Goal: Find specific page/section: Find specific page/section

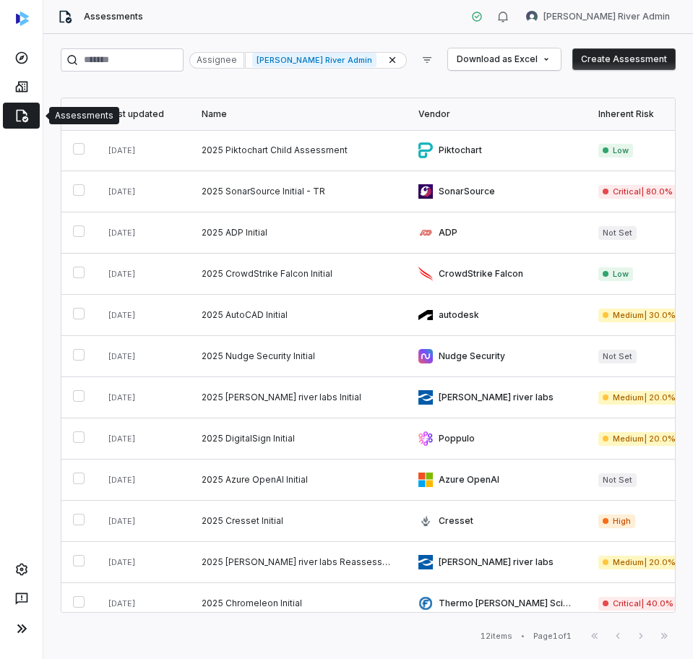
scroll to position [21, 0]
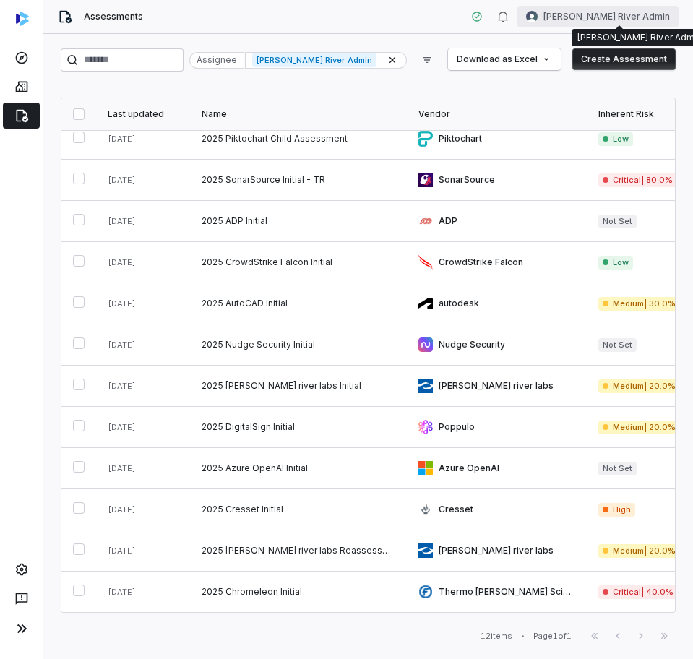
click at [622, 19] on html "Assessments Charles River Admin Assignee Charles River Admin Download as Excel …" at bounding box center [346, 329] width 693 height 659
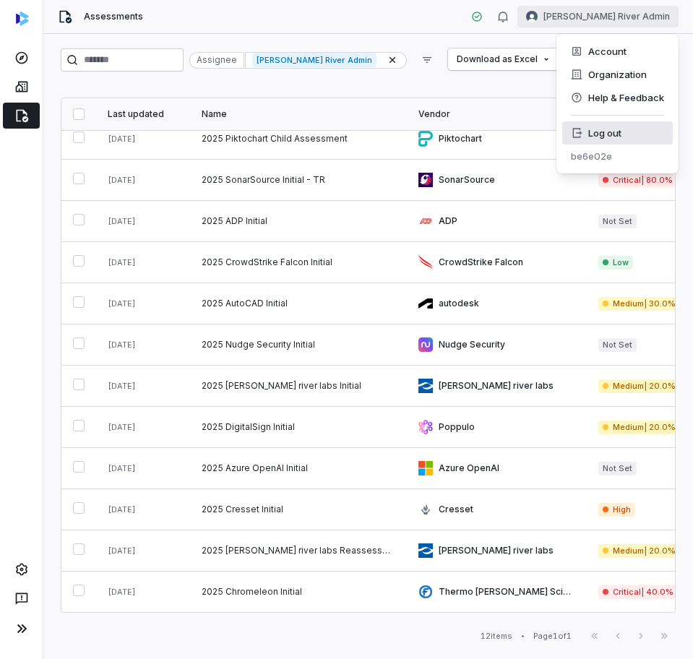
click at [594, 127] on div "Log out" at bounding box center [617, 132] width 110 height 23
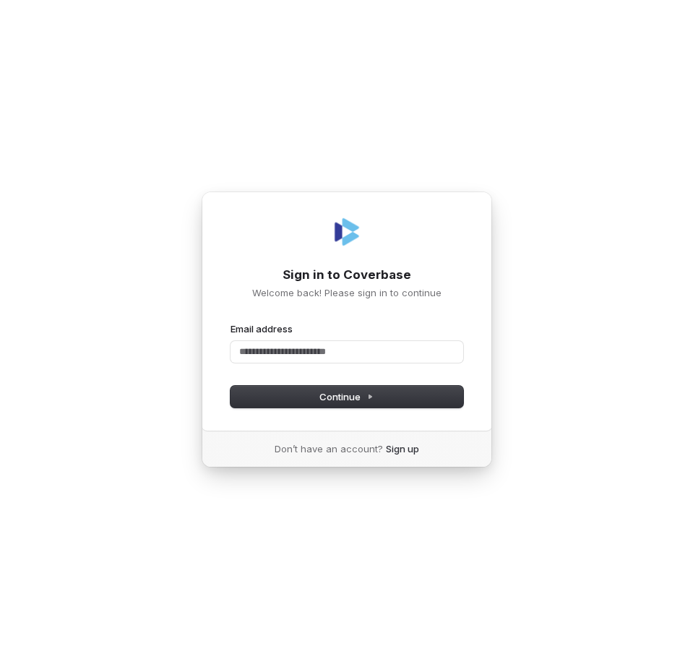
drag, startPoint x: 623, startPoint y: 117, endPoint x: 544, endPoint y: 93, distance: 82.9
click at [623, 117] on div "Sign in to Coverbase Welcome back! Please sign in to continue Email address Pas…" at bounding box center [346, 329] width 693 height 659
click at [293, 350] on input "Email address" at bounding box center [346, 352] width 233 height 22
type input "**********"
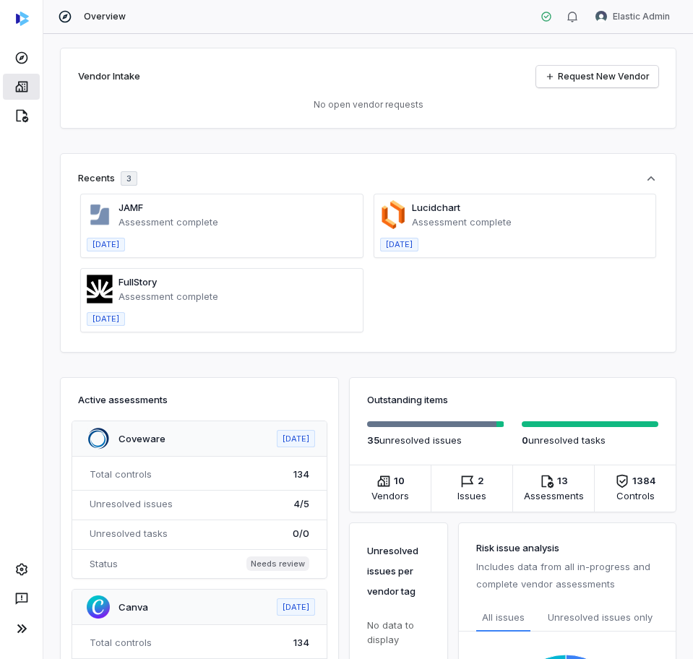
click at [13, 83] on link at bounding box center [21, 87] width 37 height 26
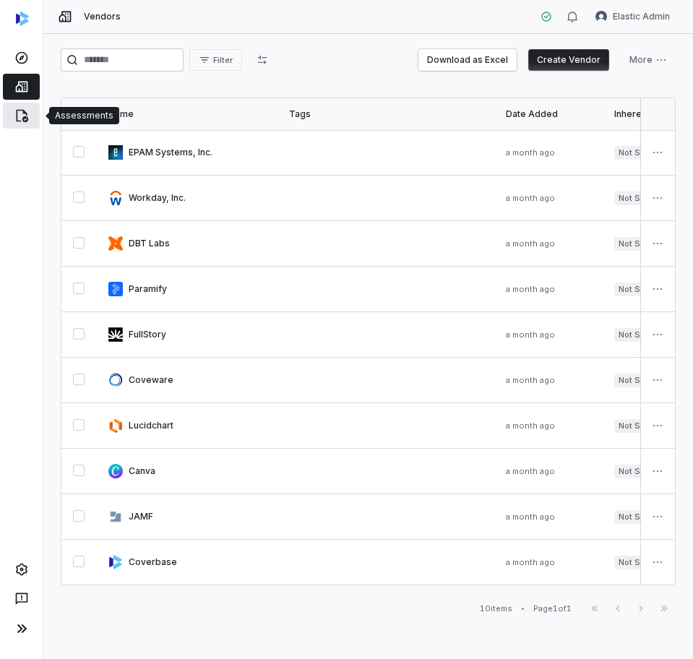
click at [35, 109] on link at bounding box center [21, 116] width 37 height 26
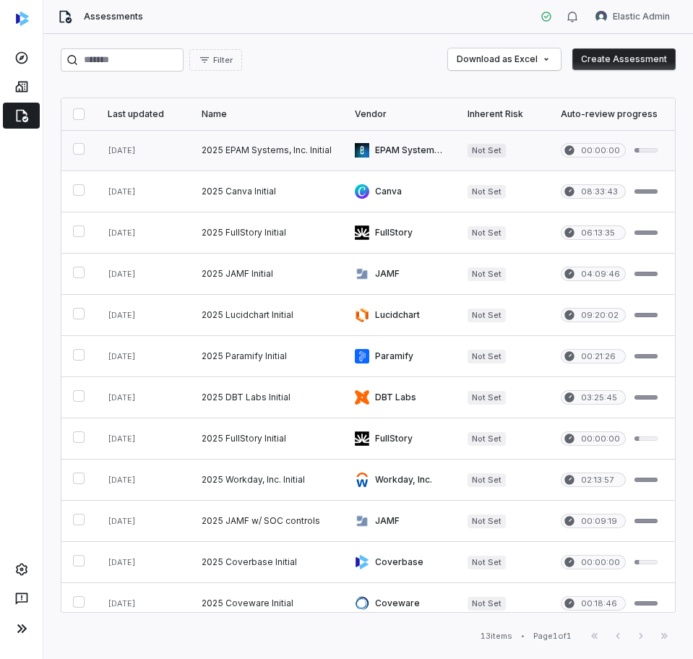
click at [412, 149] on link at bounding box center [399, 150] width 113 height 40
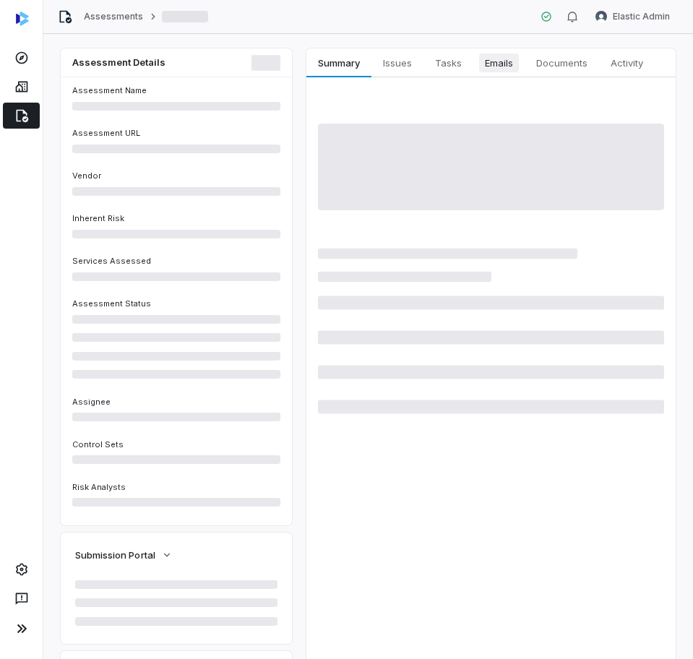
click at [492, 67] on span "Emails" at bounding box center [499, 62] width 40 height 19
click at [495, 61] on span "Emails" at bounding box center [499, 62] width 40 height 19
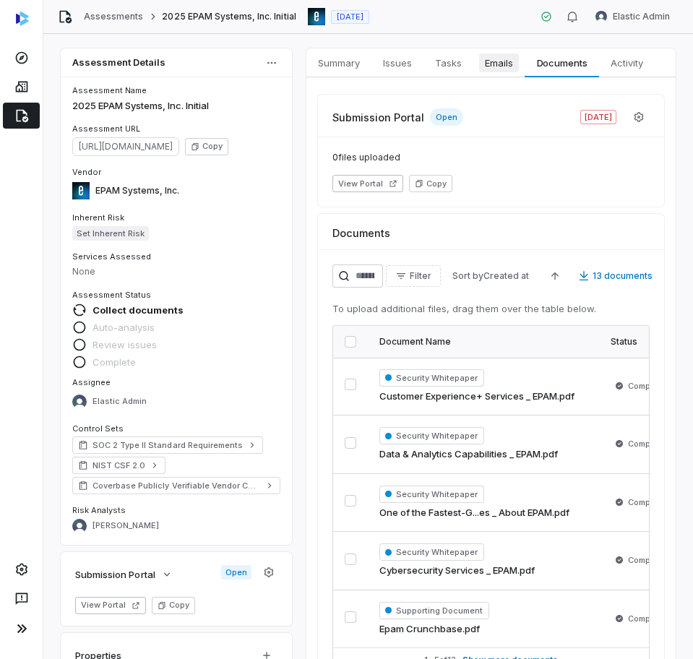
click at [487, 58] on span "Emails" at bounding box center [499, 62] width 40 height 19
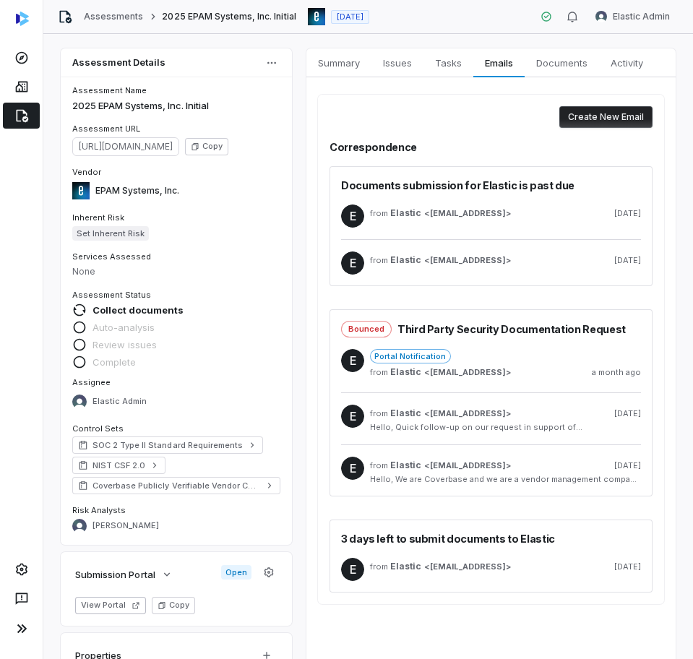
drag, startPoint x: 310, startPoint y: 79, endPoint x: 316, endPoint y: 73, distance: 8.2
click at [311, 78] on div "Create New Email Correspondence Documents submission for Elastic is past due E …" at bounding box center [490, 349] width 369 height 544
click at [318, 70] on span "Summary" at bounding box center [338, 62] width 53 height 19
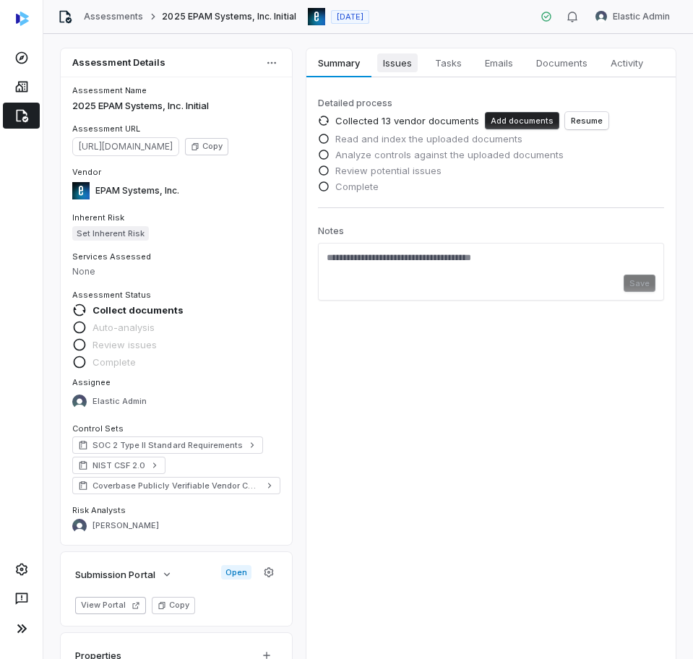
click at [382, 71] on span "Issues" at bounding box center [397, 62] width 40 height 19
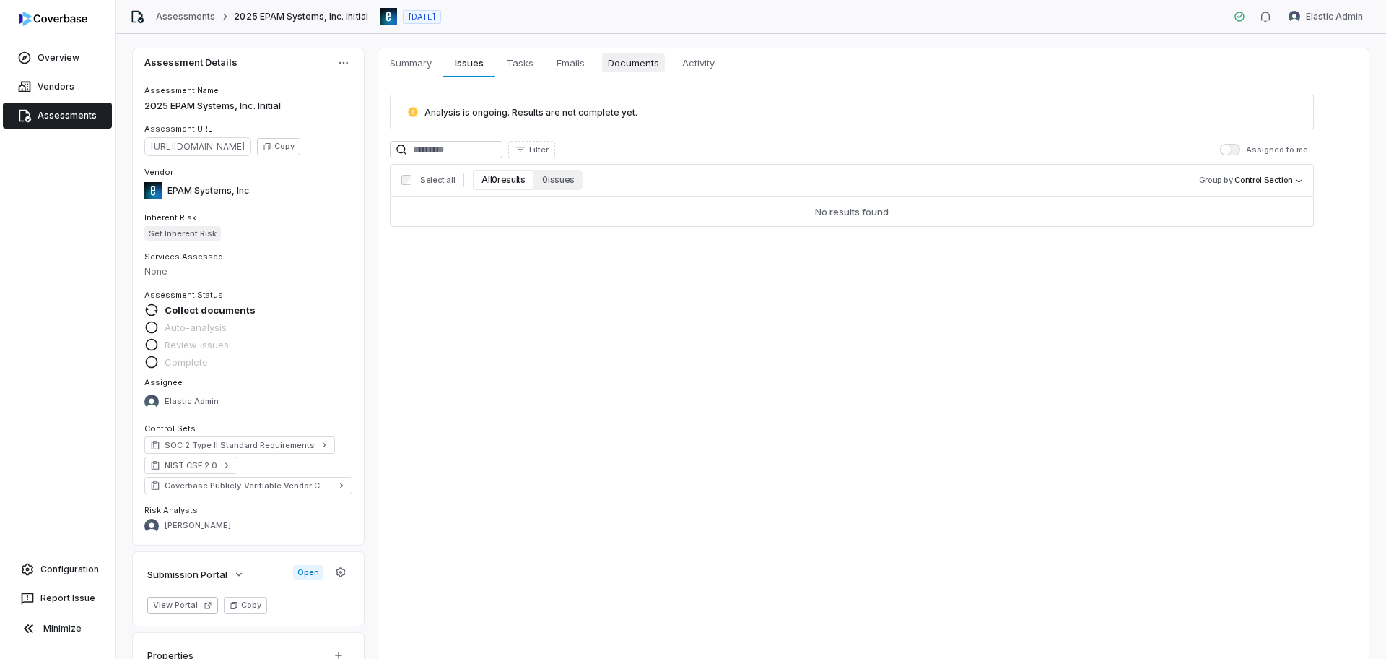
click at [635, 58] on span "Documents" at bounding box center [633, 62] width 63 height 19
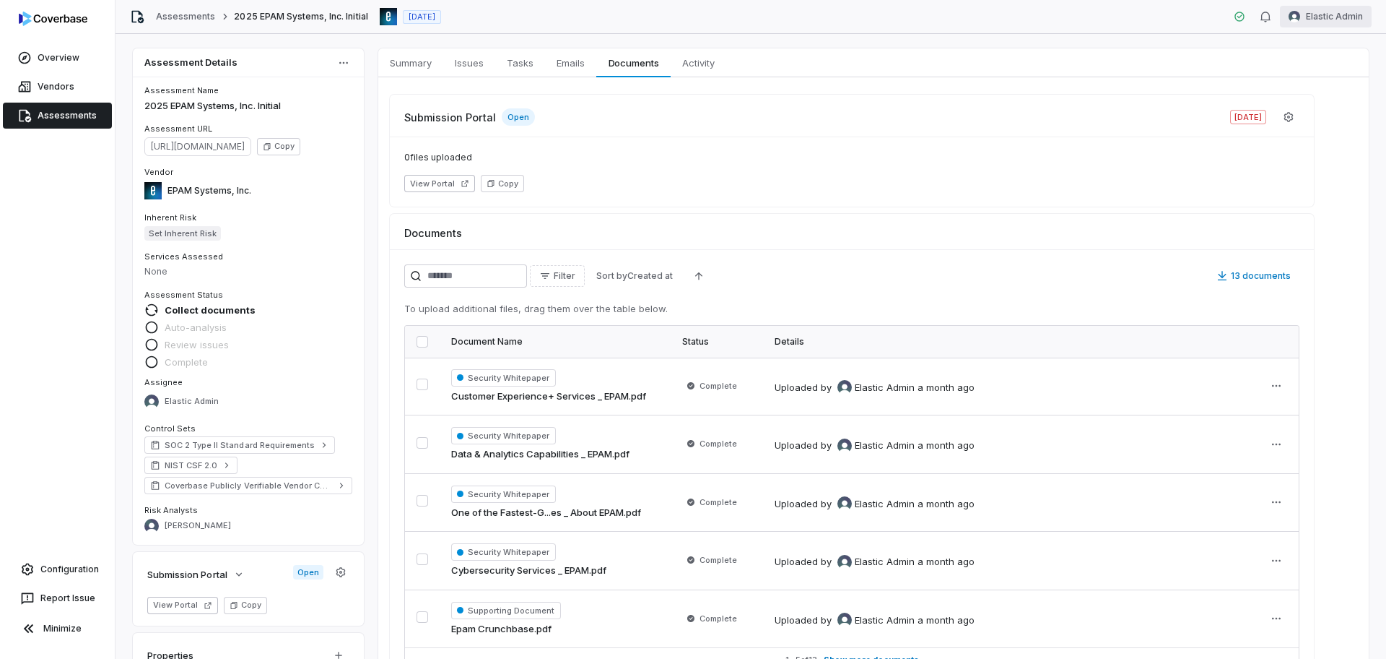
click at [692, 17] on html "Overview Vendors Assessments Configuration Report Issue Minimize Assessments 20…" at bounding box center [693, 329] width 1386 height 659
click at [692, 136] on div "Log out" at bounding box center [1311, 132] width 110 height 23
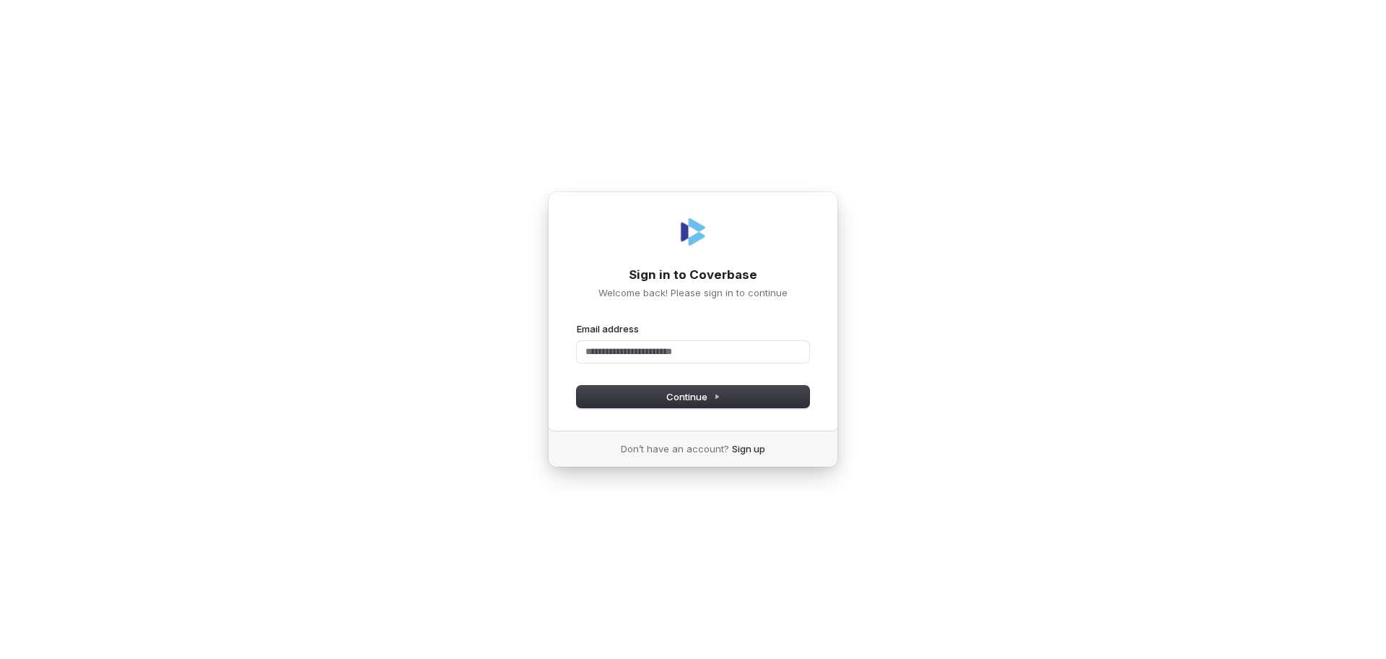
click at [734, 339] on div "Email address" at bounding box center [693, 342] width 233 height 40
click at [724, 344] on input "Email address" at bounding box center [693, 352] width 233 height 22
click at [577, 322] on button "submit" at bounding box center [577, 322] width 0 height 0
type input "**********"
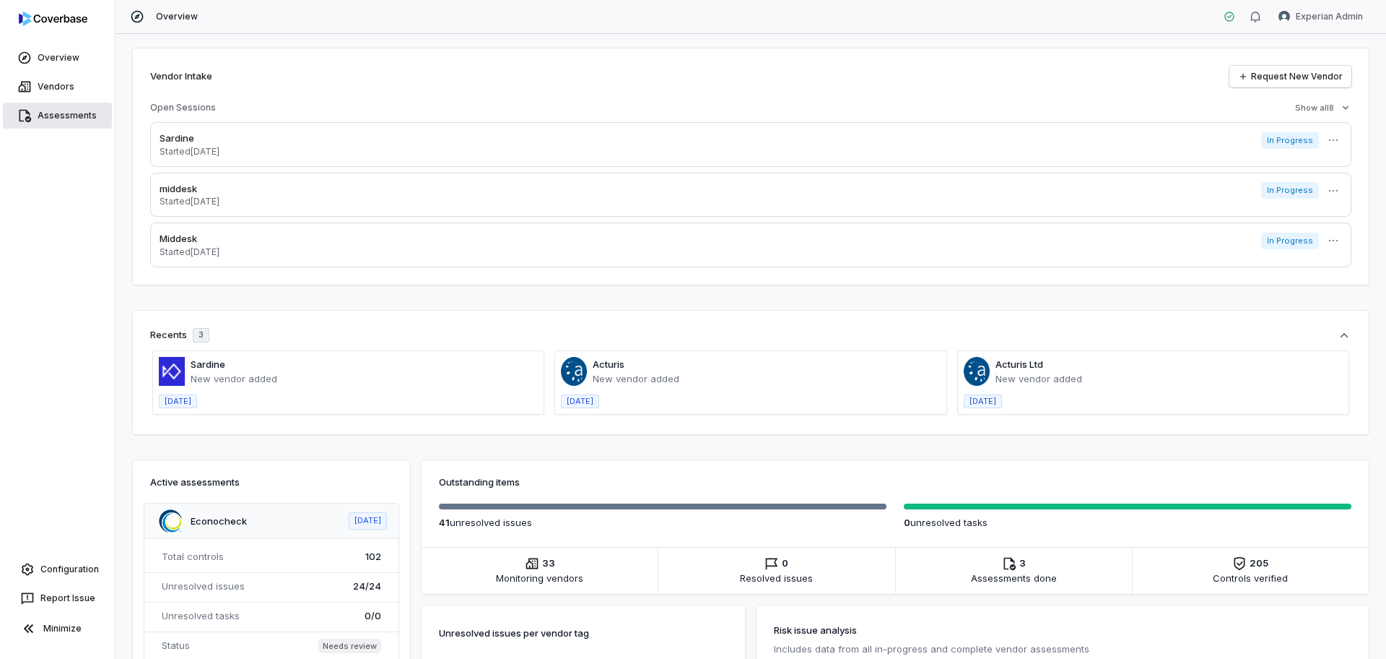
click at [33, 103] on link "Assessments" at bounding box center [57, 116] width 109 height 26
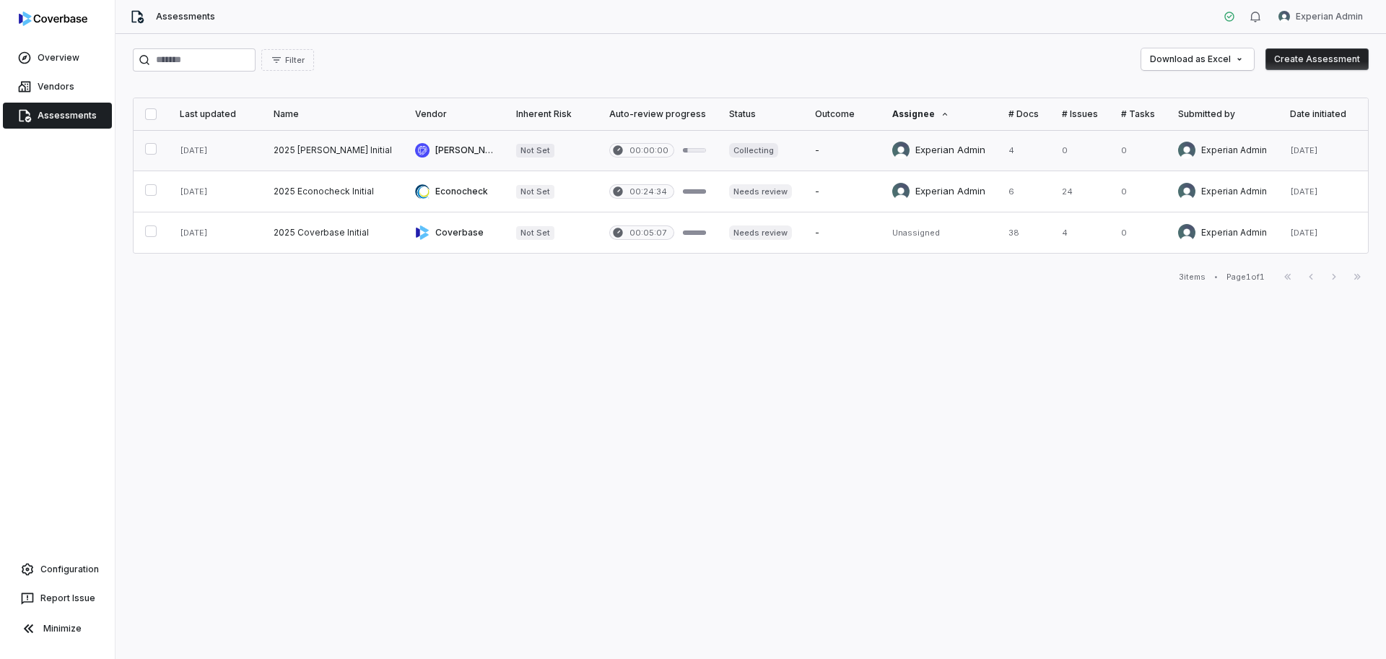
click at [630, 136] on link at bounding box center [658, 150] width 120 height 40
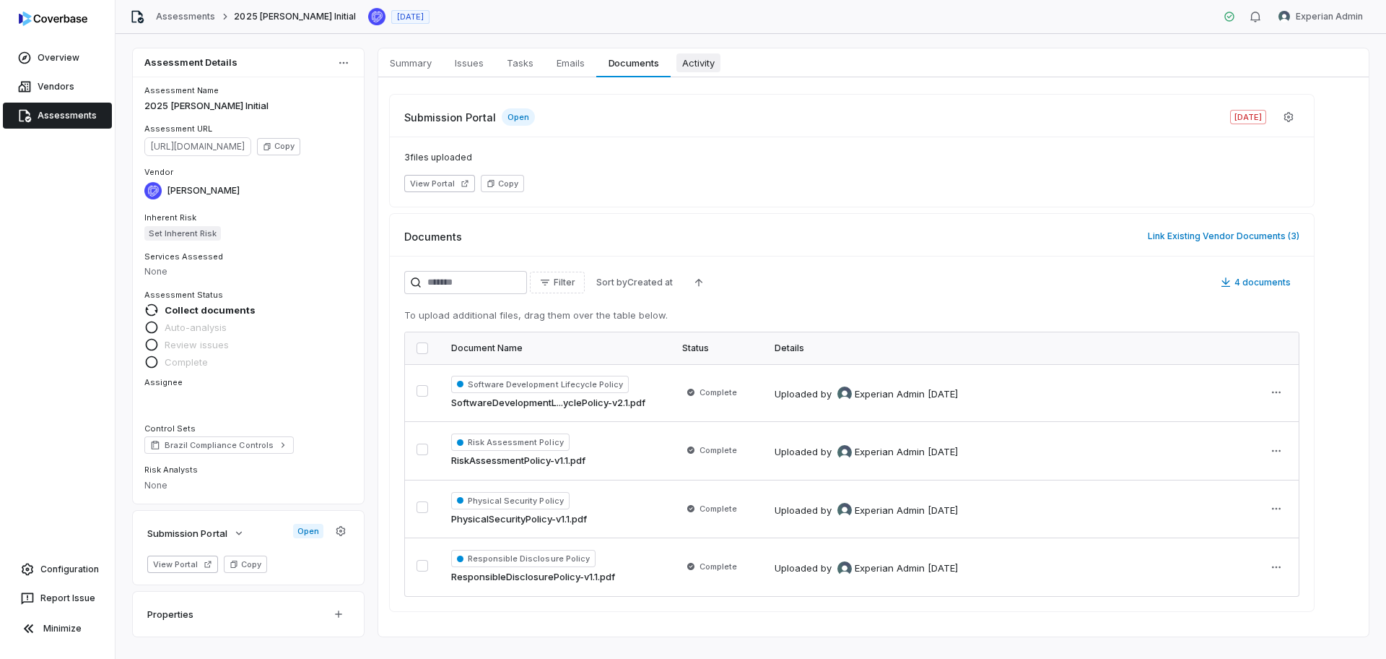
click at [689, 59] on span "Activity" at bounding box center [699, 62] width 44 height 19
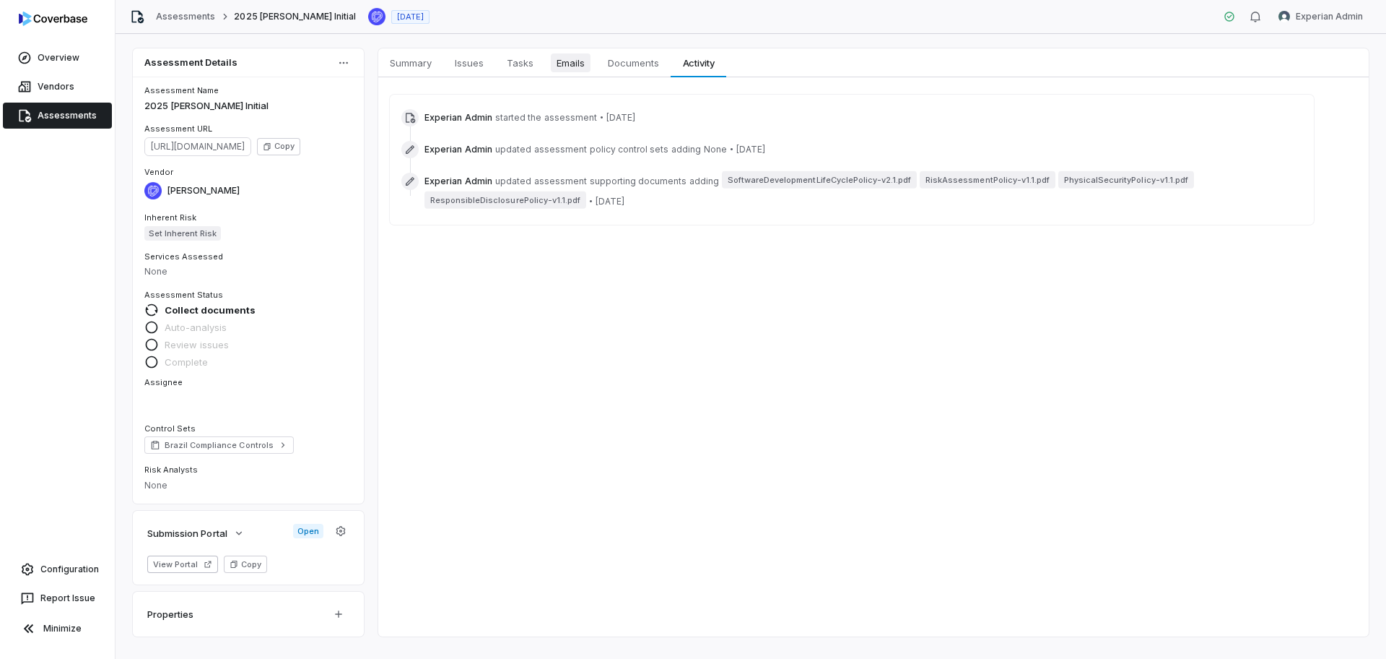
click at [587, 55] on span "Emails" at bounding box center [571, 62] width 40 height 19
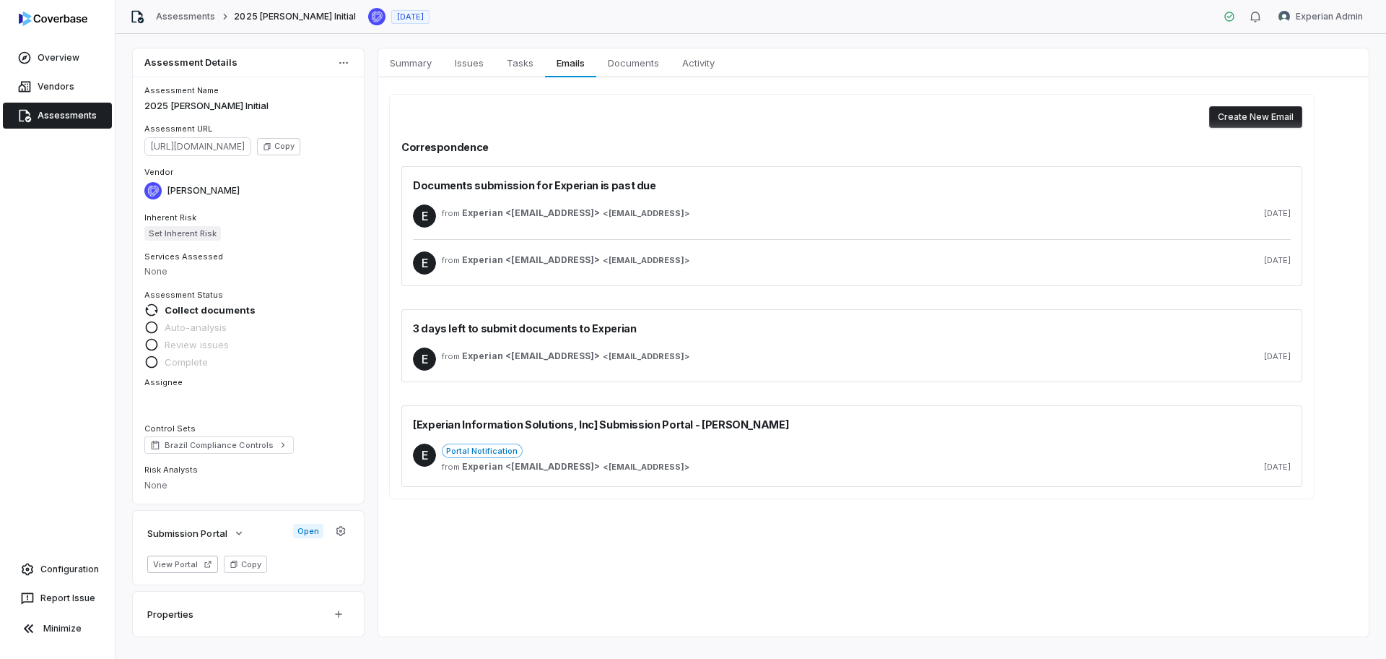
click at [617, 225] on div "from Experian <[EMAIL_ADDRESS]> < [EMAIL_ADDRESS] > [DATE]" at bounding box center [866, 215] width 849 height 23
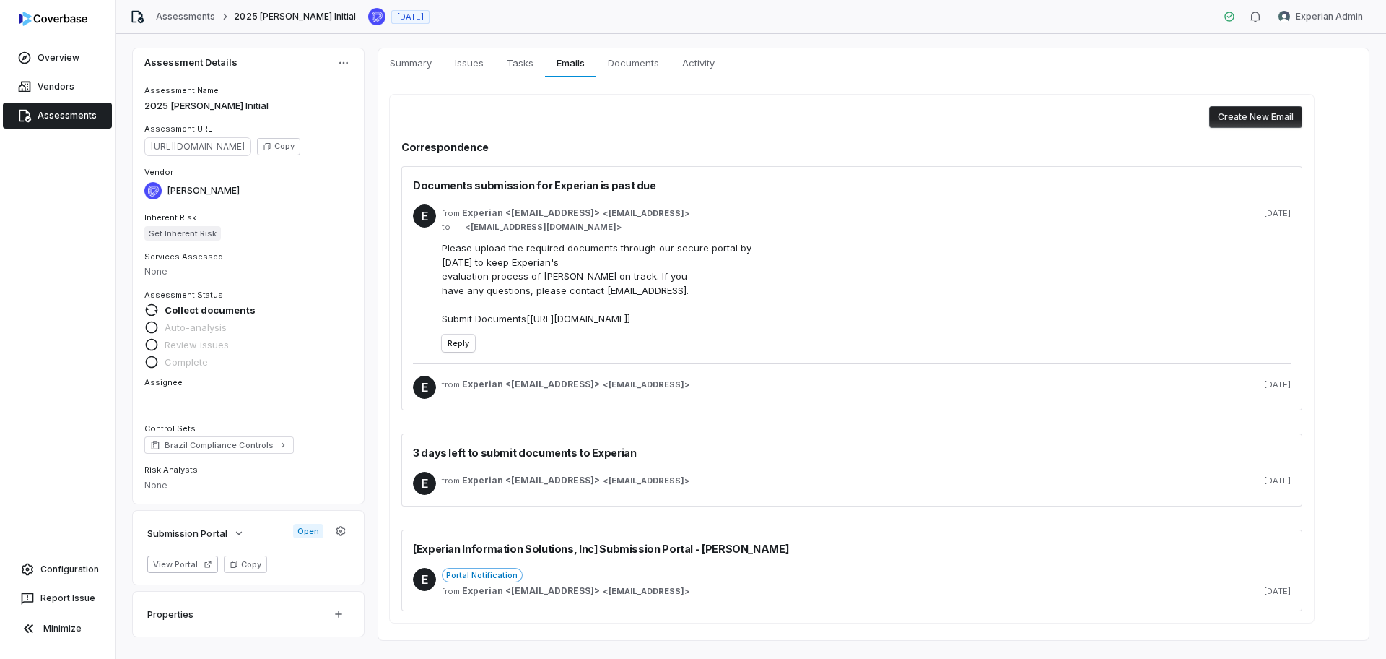
click at [631, 394] on div "from Experian <[EMAIL_ADDRESS]> < [EMAIL_ADDRESS] > [DATE]" at bounding box center [866, 387] width 849 height 23
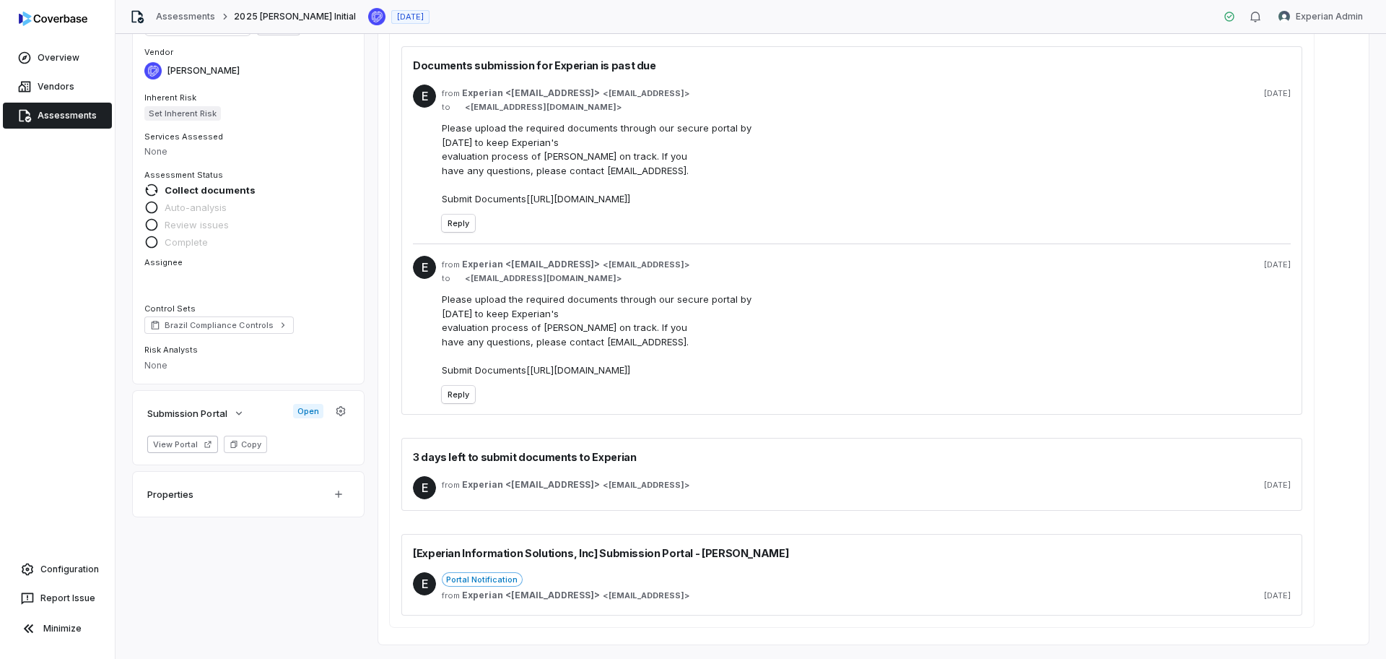
click at [651, 477] on div "from Experian <[EMAIL_ADDRESS]> < [EMAIL_ADDRESS] > [DATE]" at bounding box center [866, 487] width 849 height 23
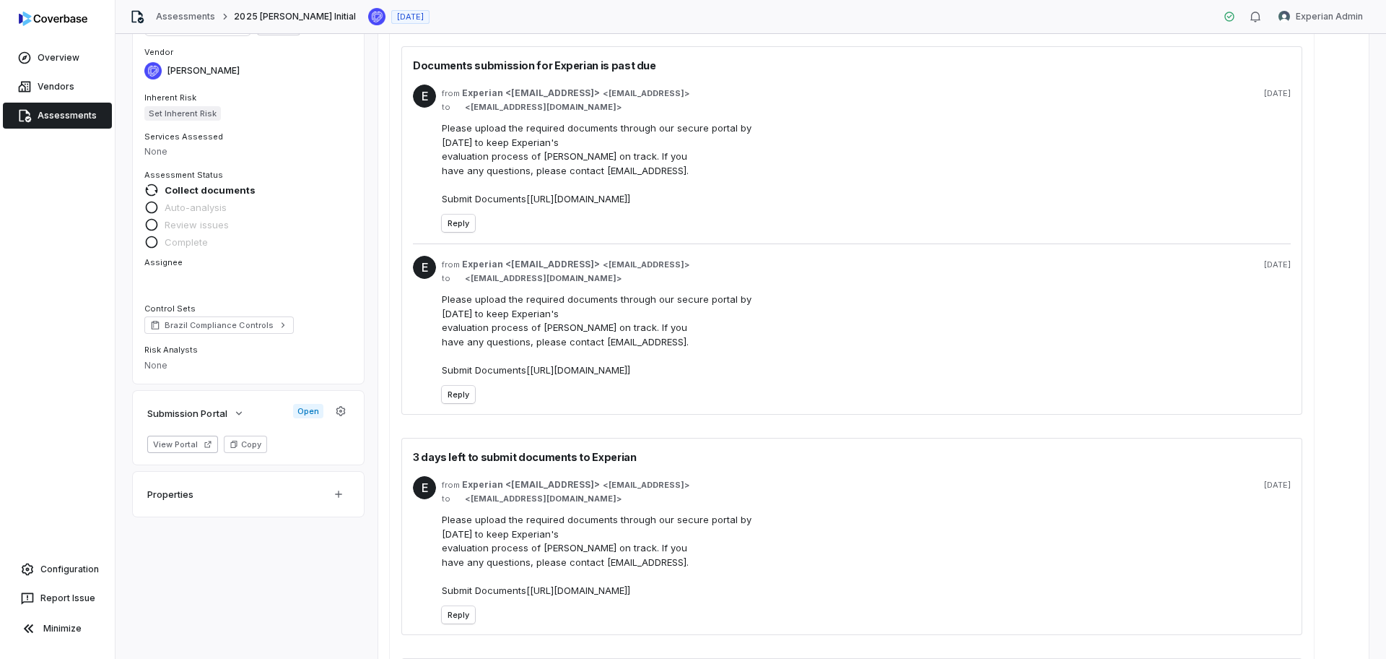
scroll to position [244, 0]
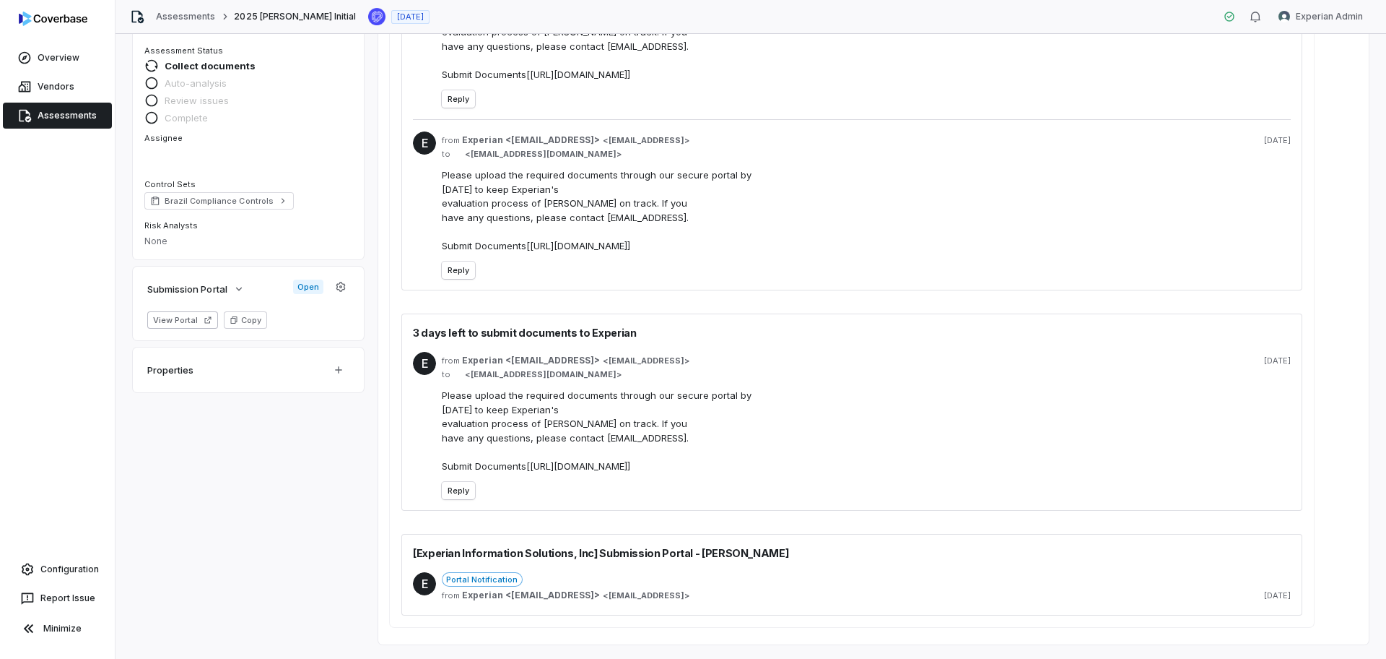
click at [714, 598] on div "from Experian <[EMAIL_ADDRESS]> < [EMAIL_ADDRESS] > [DATE]" at bounding box center [866, 595] width 849 height 12
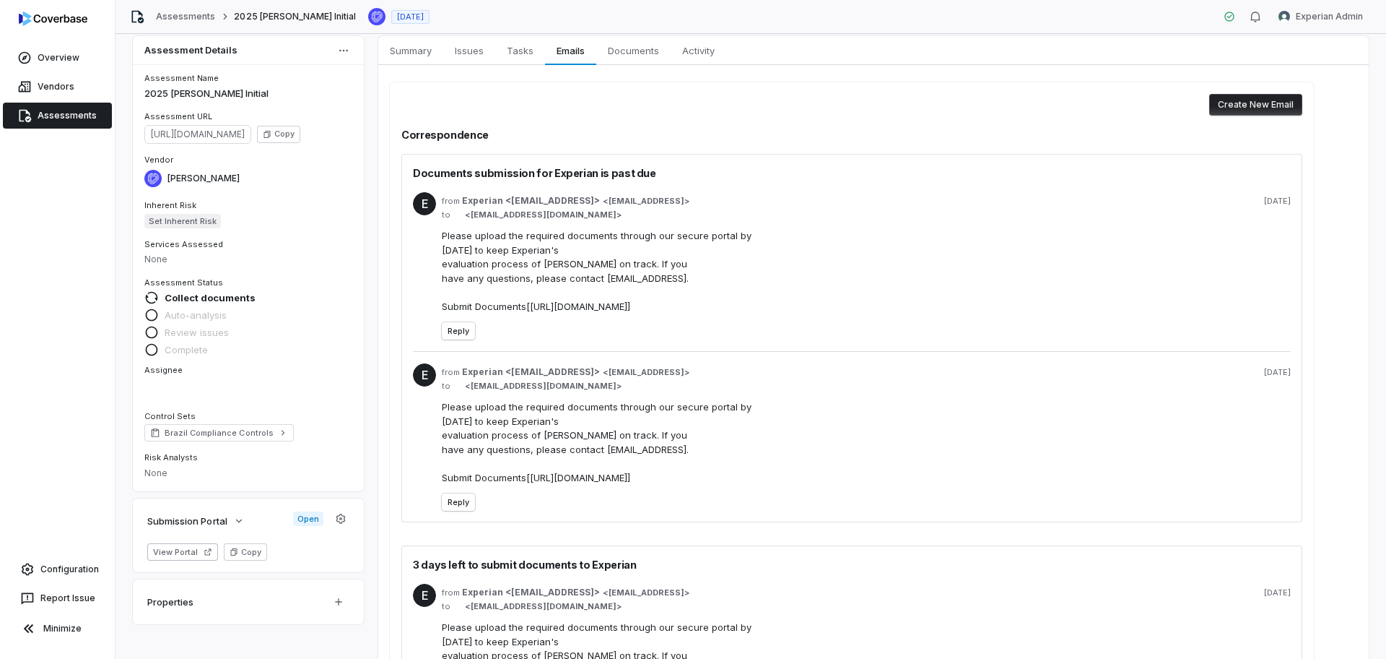
scroll to position [0, 0]
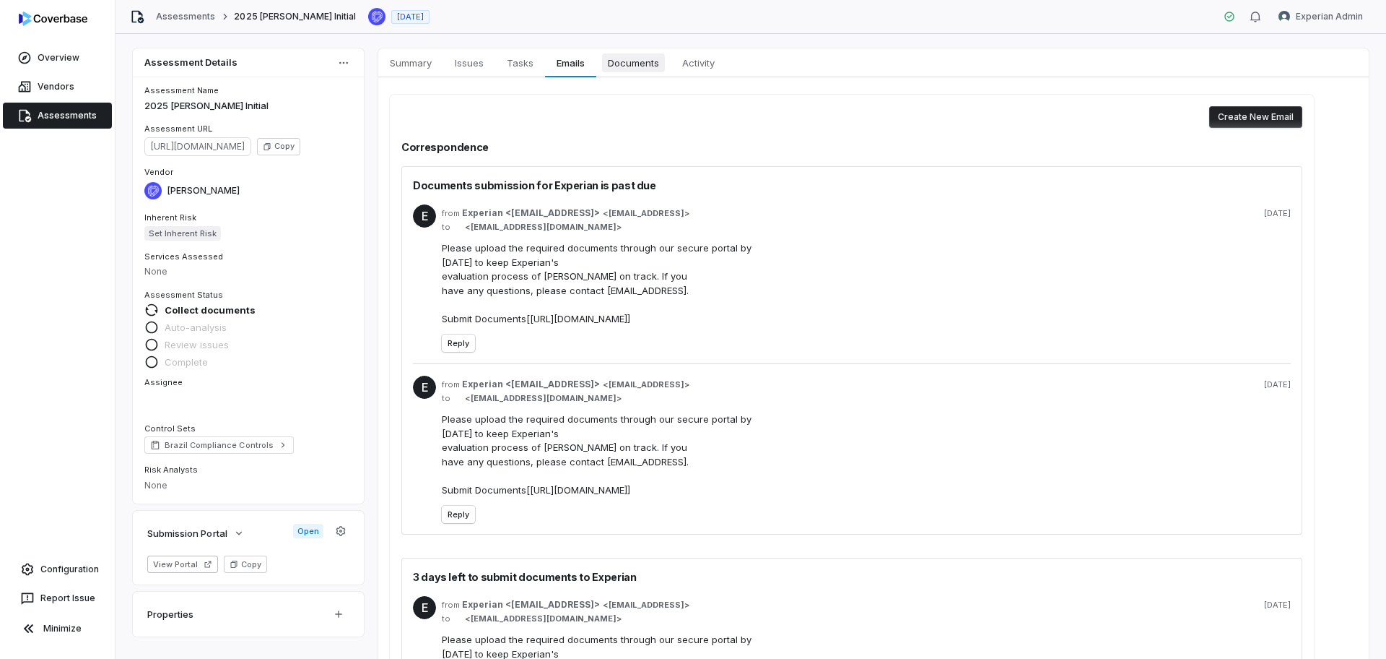
click at [665, 56] on span "Documents" at bounding box center [633, 62] width 63 height 19
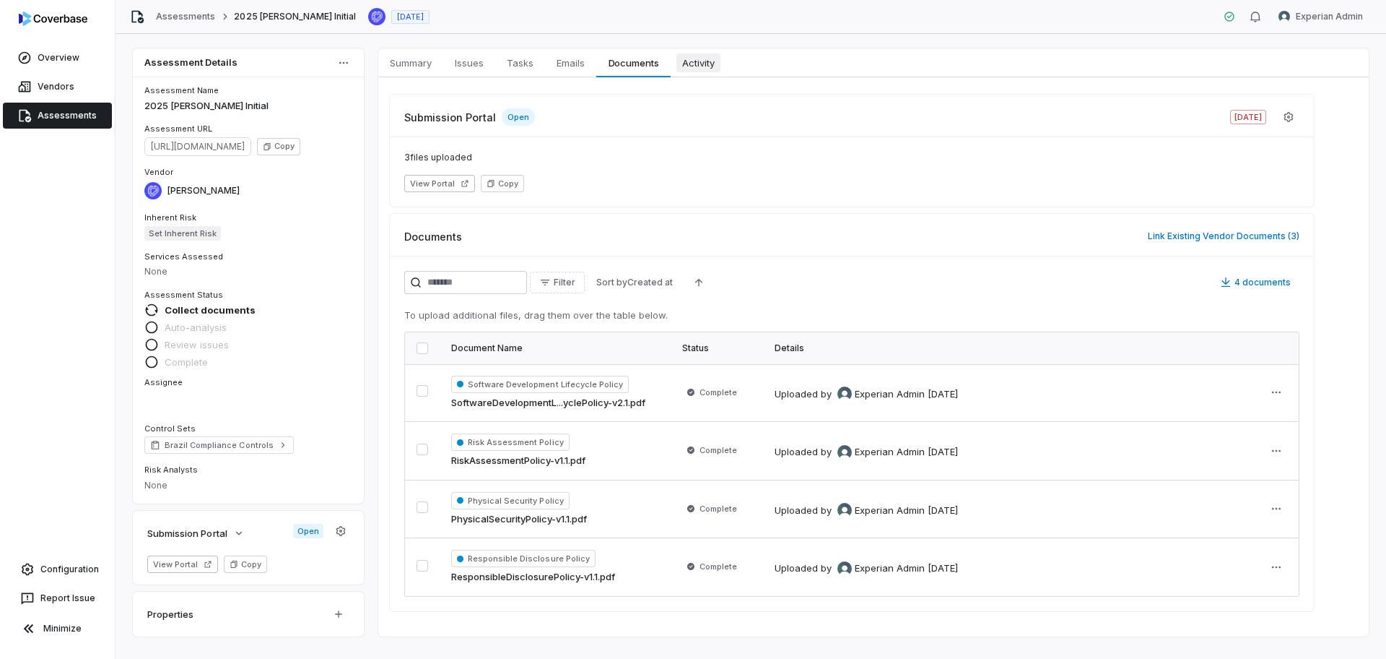
click at [676, 73] on link "Activity Activity" at bounding box center [699, 62] width 56 height 29
